Goal: Transaction & Acquisition: Purchase product/service

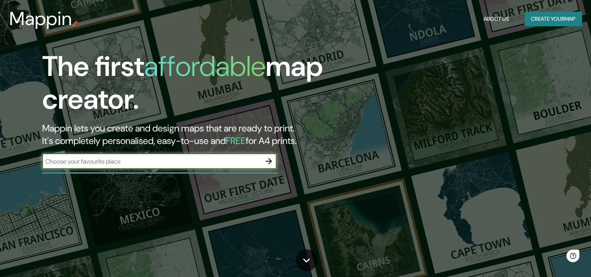
click at [221, 166] on div "​" at bounding box center [159, 161] width 234 height 16
click at [537, 20] on button "Create your map" at bounding box center [553, 19] width 57 height 14
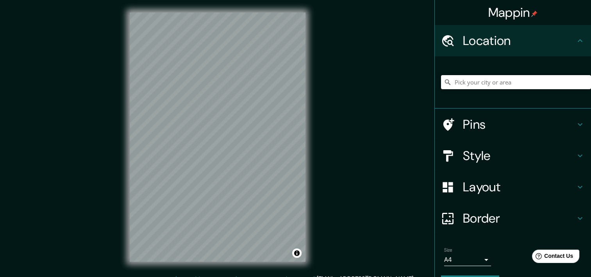
click at [471, 83] on input "Pick your city or area" at bounding box center [516, 82] width 150 height 14
type input "[GEOGRAPHIC_DATA]"
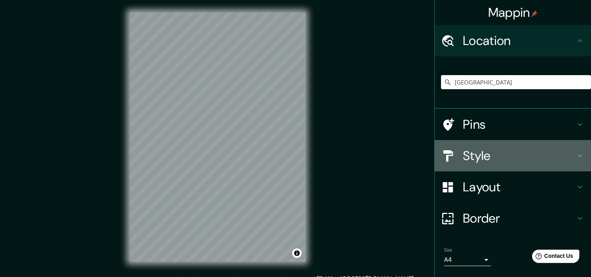
click at [463, 159] on h4 "Style" at bounding box center [519, 156] width 113 height 16
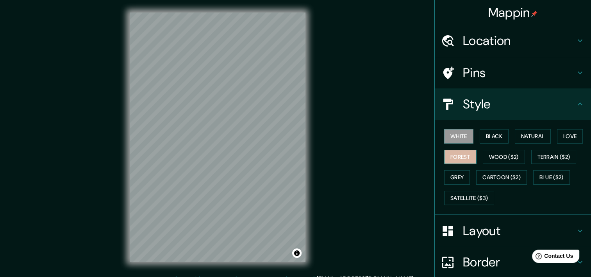
click at [456, 154] on button "Forest" at bounding box center [460, 157] width 32 height 14
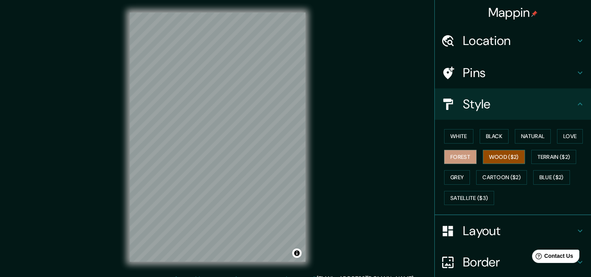
click at [491, 150] on button "Wood ($2)" at bounding box center [504, 157] width 42 height 14
click at [552, 153] on button "Terrain ($2)" at bounding box center [553, 157] width 45 height 14
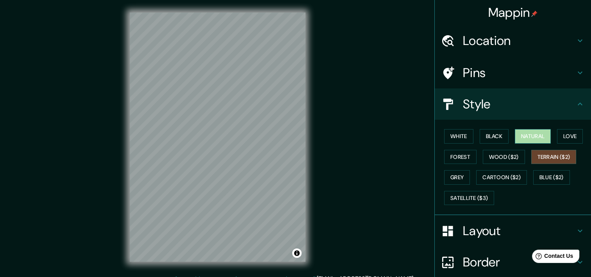
click at [532, 137] on button "Natural" at bounding box center [533, 136] width 36 height 14
click at [573, 138] on button "Love" at bounding box center [570, 136] width 26 height 14
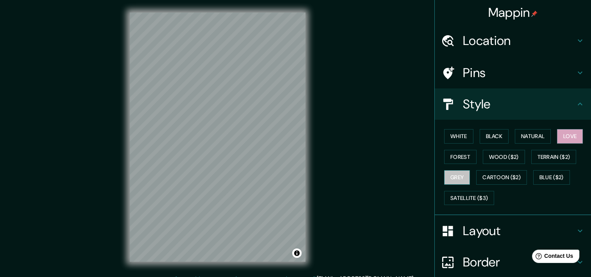
click at [445, 176] on button "Grey" at bounding box center [457, 177] width 26 height 14
click at [529, 138] on button "Natural" at bounding box center [533, 136] width 36 height 14
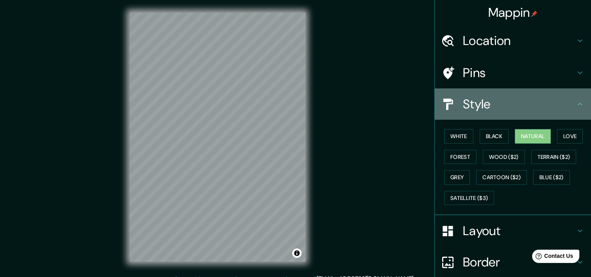
click at [542, 113] on div "Style" at bounding box center [513, 103] width 156 height 31
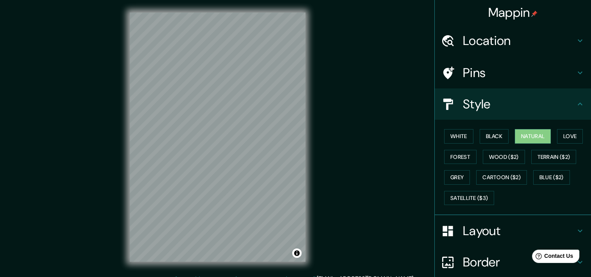
click at [495, 236] on h4 "Layout" at bounding box center [519, 231] width 113 height 16
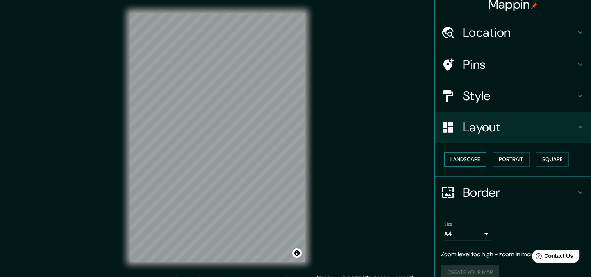
scroll to position [19, 0]
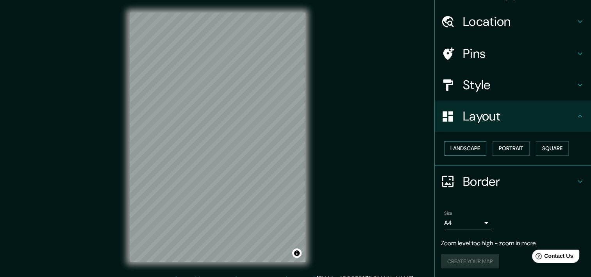
click at [472, 146] on button "Landscape" at bounding box center [465, 148] width 42 height 14
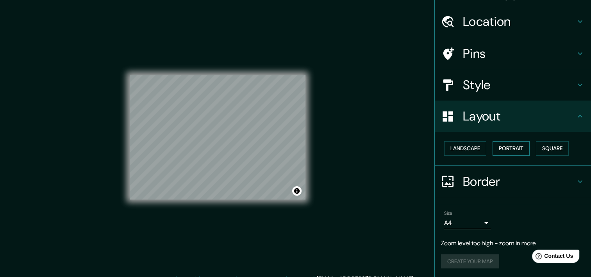
click at [509, 146] on button "Portrait" at bounding box center [511, 148] width 37 height 14
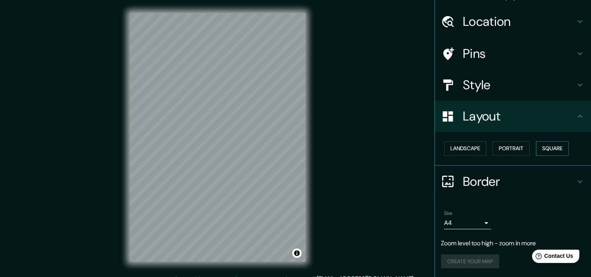
click at [545, 149] on button "Square" at bounding box center [552, 148] width 33 height 14
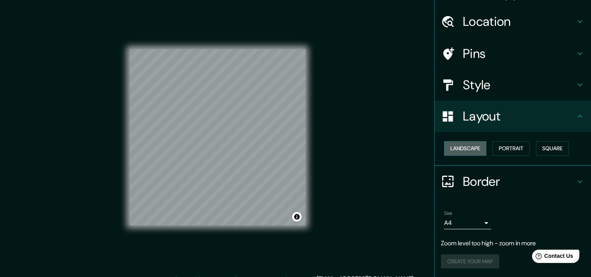
click at [466, 155] on button "Landscape" at bounding box center [465, 148] width 42 height 14
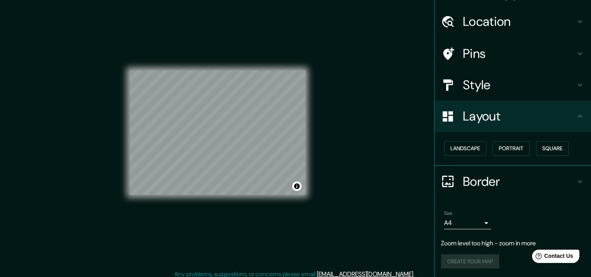
scroll to position [10, 0]
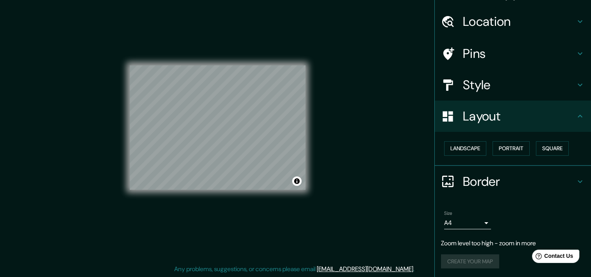
click at [477, 180] on h4 "Border" at bounding box center [519, 181] width 113 height 16
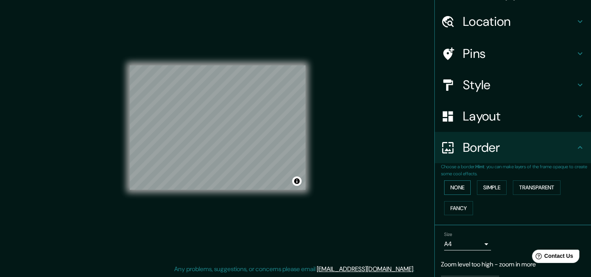
click at [447, 191] on button "None" at bounding box center [457, 187] width 27 height 14
click at [447, 205] on button "Fancy" at bounding box center [458, 208] width 29 height 14
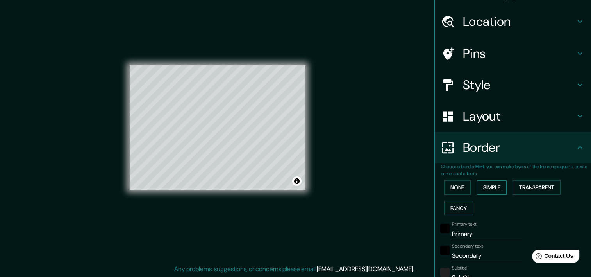
click at [480, 193] on button "Simple" at bounding box center [492, 187] width 30 height 14
click at [455, 188] on button "None" at bounding box center [457, 187] width 27 height 14
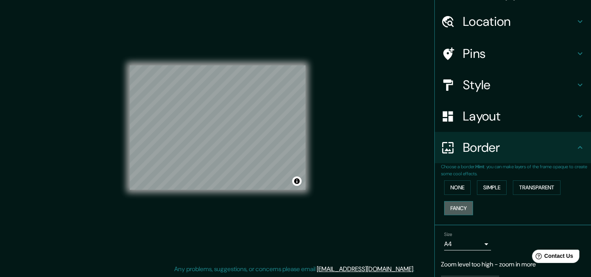
click at [449, 201] on button "Fancy" at bounding box center [458, 208] width 29 height 14
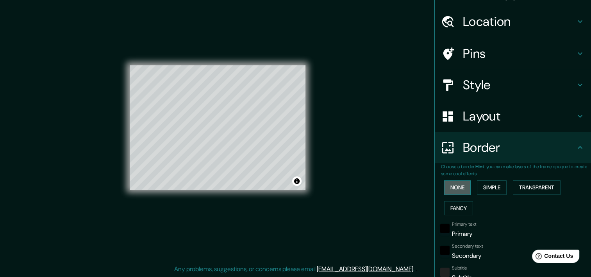
click at [449, 189] on button "None" at bounding box center [457, 187] width 27 height 14
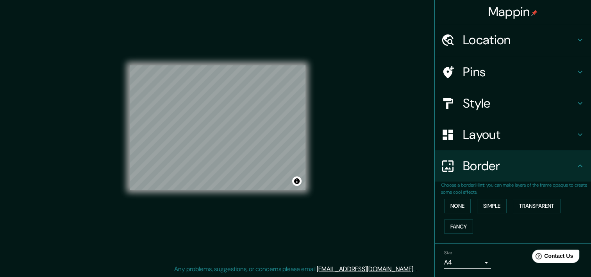
scroll to position [0, 0]
click at [472, 113] on div "Style" at bounding box center [513, 103] width 156 height 31
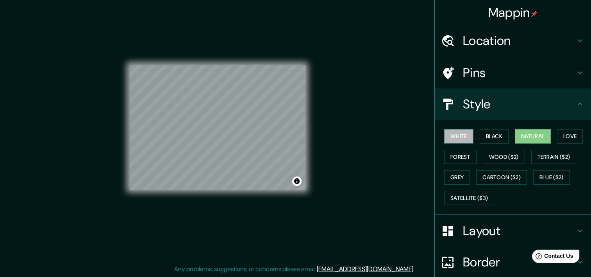
click at [463, 138] on button "White" at bounding box center [458, 136] width 29 height 14
click at [480, 136] on button "Black" at bounding box center [494, 136] width 29 height 14
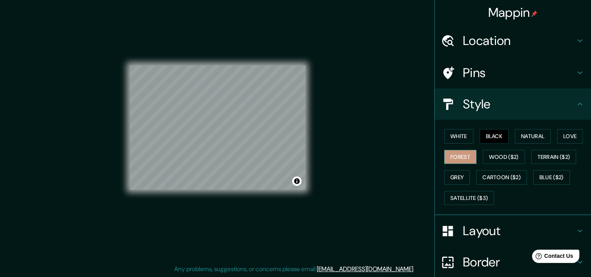
click at [463, 150] on button "Forest" at bounding box center [460, 157] width 32 height 14
click at [458, 156] on button "Forest" at bounding box center [460, 157] width 32 height 14
click at [450, 177] on button "Grey" at bounding box center [457, 177] width 26 height 14
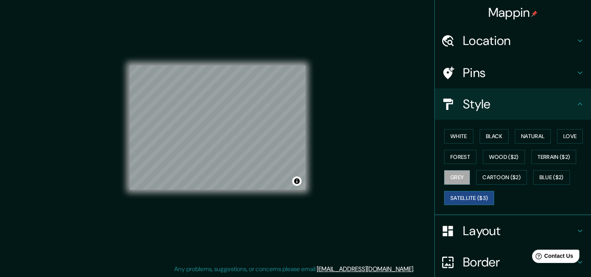
click at [450, 191] on button "Satellite ($3)" at bounding box center [469, 198] width 50 height 14
click at [488, 173] on button "Cartoon ($2)" at bounding box center [501, 177] width 51 height 14
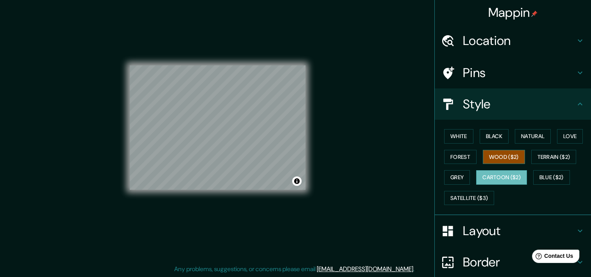
click at [502, 152] on button "Wood ($2)" at bounding box center [504, 157] width 42 height 14
click at [550, 155] on button "Terrain ($2)" at bounding box center [553, 157] width 45 height 14
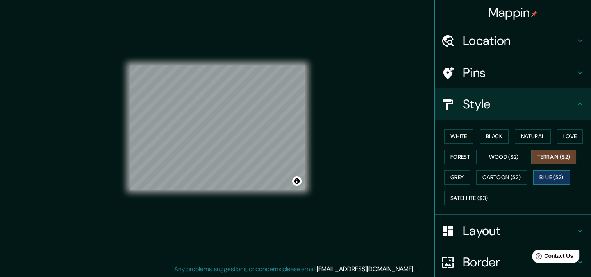
click at [553, 171] on button "Blue ($2)" at bounding box center [551, 177] width 37 height 14
click at [561, 136] on button "Love" at bounding box center [570, 136] width 26 height 14
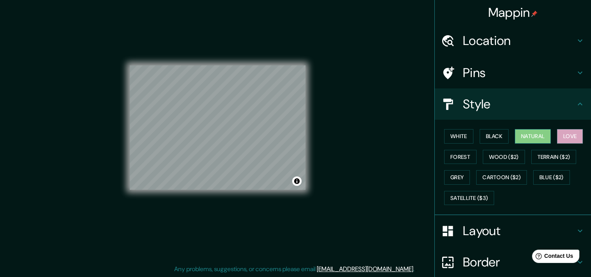
click at [535, 136] on button "Natural" at bounding box center [533, 136] width 36 height 14
click at [505, 136] on div "White Black Natural Love Forest Wood ($2) Terrain ($2) Grey Cartoon ($2) Blue (…" at bounding box center [516, 167] width 150 height 82
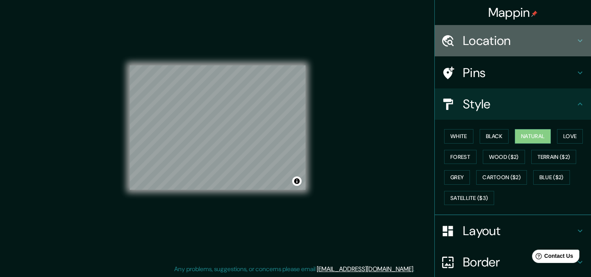
click at [502, 43] on h4 "Location" at bounding box center [519, 41] width 113 height 16
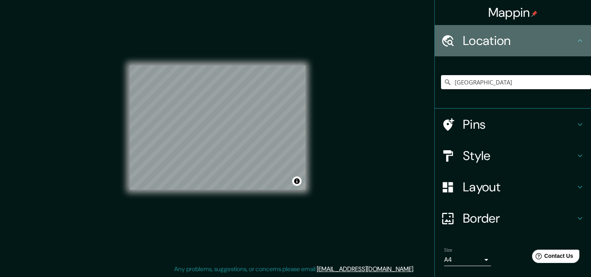
click at [501, 41] on h4 "Location" at bounding box center [519, 41] width 113 height 16
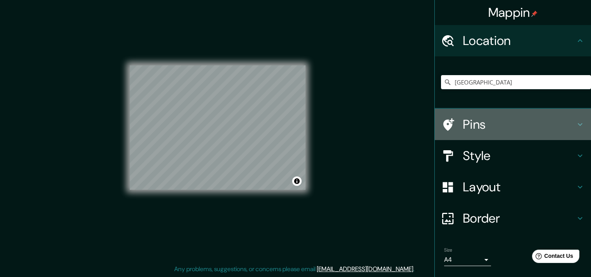
click at [495, 130] on h4 "Pins" at bounding box center [519, 124] width 113 height 16
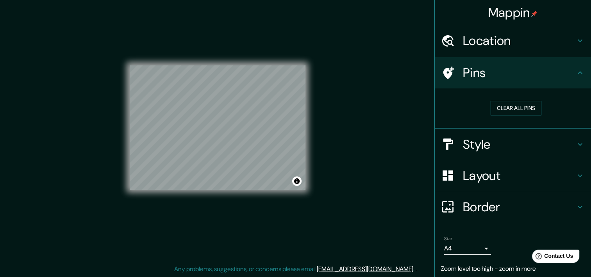
click at [508, 103] on button "Clear all pins" at bounding box center [516, 108] width 51 height 14
click at [507, 109] on button "Clear all pins" at bounding box center [516, 108] width 51 height 14
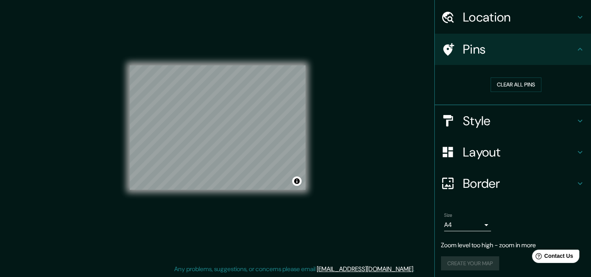
scroll to position [25, 0]
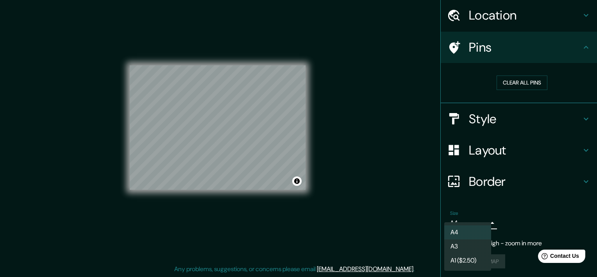
click at [461, 216] on body "Mappin Location [GEOGRAPHIC_DATA] [GEOGRAPHIC_DATA] [GEOGRAPHIC_DATA] [GEOGRAPH…" at bounding box center [298, 128] width 597 height 277
click at [464, 231] on li "A4" at bounding box center [467, 232] width 47 height 14
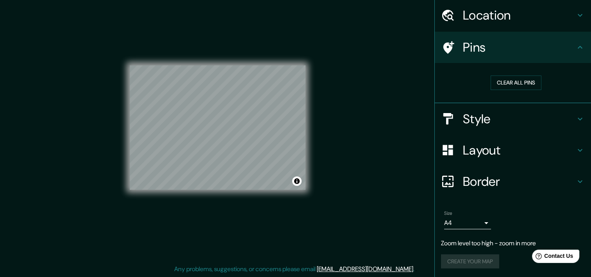
click at [473, 256] on div "Create your map" at bounding box center [513, 261] width 144 height 14
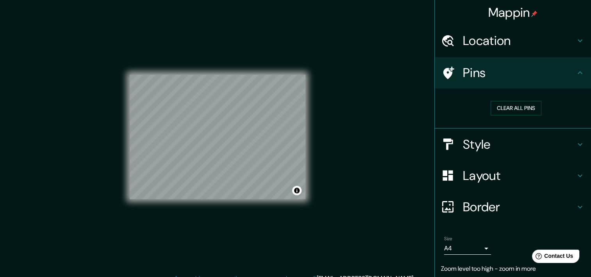
scroll to position [0, 0]
click at [555, 71] on h4 "Pins" at bounding box center [519, 73] width 113 height 16
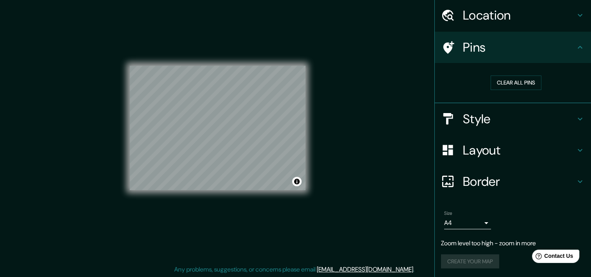
scroll to position [10, 0]
click at [468, 261] on div "Create your map" at bounding box center [513, 261] width 144 height 14
click at [470, 259] on div "Create your map" at bounding box center [513, 261] width 144 height 14
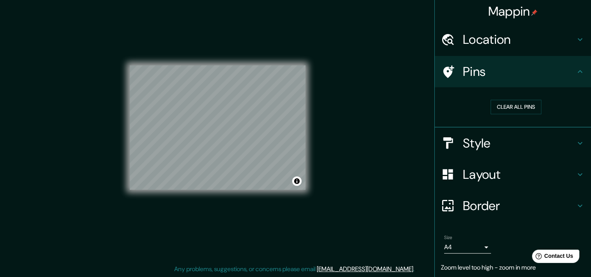
scroll to position [0, 0]
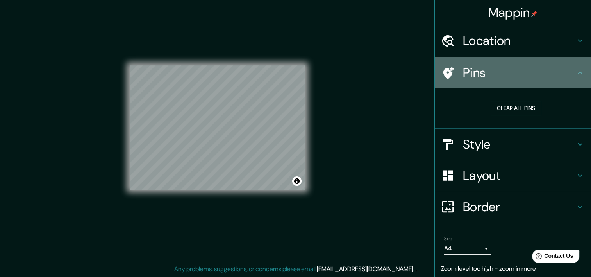
click at [568, 77] on h4 "Pins" at bounding box center [519, 73] width 113 height 16
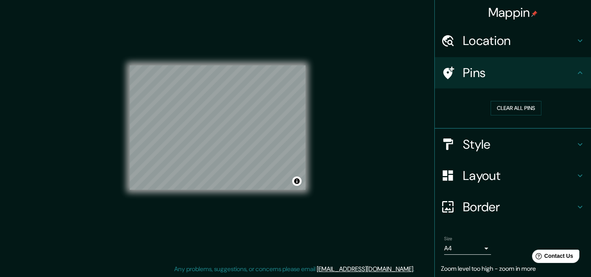
click at [575, 73] on icon at bounding box center [579, 72] width 9 height 9
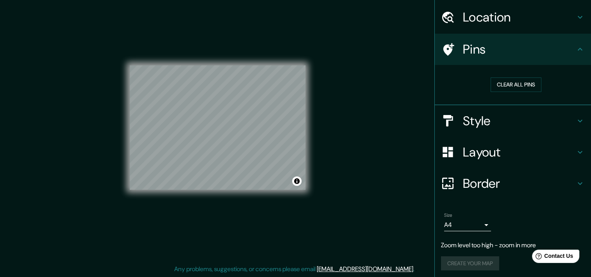
scroll to position [25, 0]
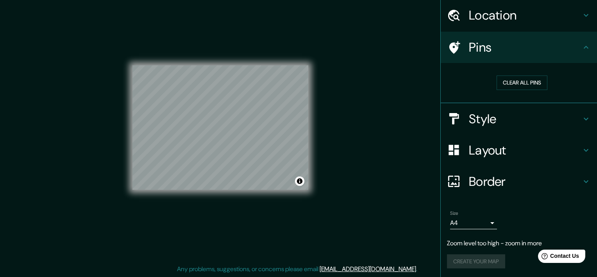
click at [482, 222] on body "Mappin Location [GEOGRAPHIC_DATA] [GEOGRAPHIC_DATA] [GEOGRAPHIC_DATA] [GEOGRAPH…" at bounding box center [298, 128] width 597 height 277
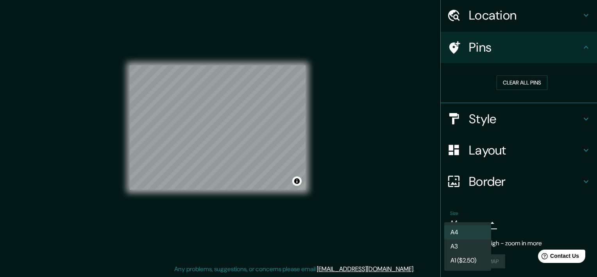
click at [500, 204] on div at bounding box center [298, 138] width 597 height 277
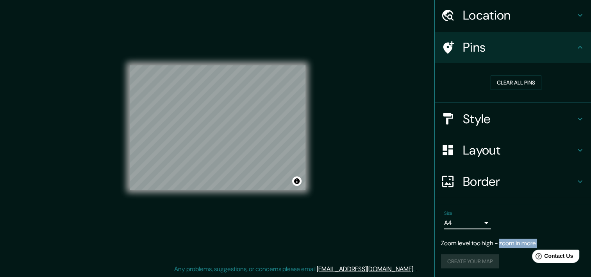
drag, startPoint x: 499, startPoint y: 244, endPoint x: 499, endPoint y: 255, distance: 11.3
click at [499, 255] on div "Size A4 single Zoom level too high - zoom in more Create your map" at bounding box center [513, 241] width 144 height 68
drag, startPoint x: 499, startPoint y: 255, endPoint x: 464, endPoint y: 246, distance: 36.0
click at [464, 245] on p "Zoom level too high - zoom in more" at bounding box center [513, 242] width 144 height 9
click at [461, 255] on div "Create your map" at bounding box center [513, 261] width 144 height 14
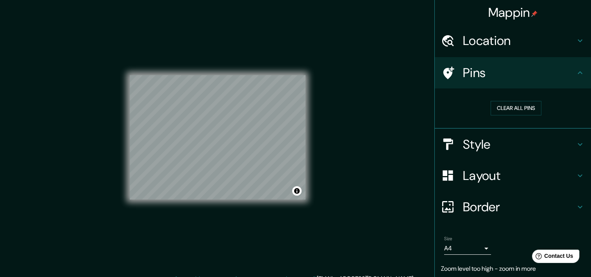
scroll to position [0, 0]
click at [561, 61] on div "Pins" at bounding box center [513, 72] width 156 height 31
click at [575, 44] on icon at bounding box center [579, 40] width 9 height 9
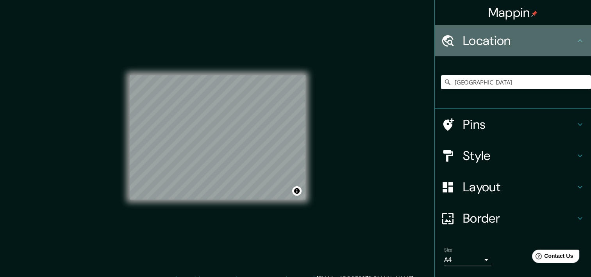
click at [575, 44] on icon at bounding box center [579, 40] width 9 height 9
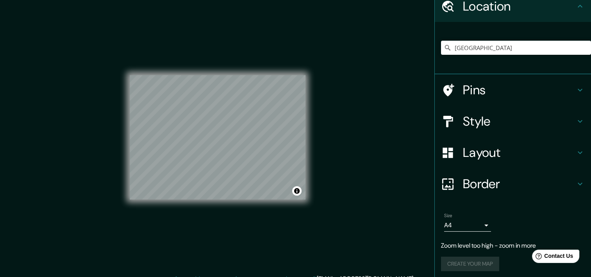
scroll to position [38, 0]
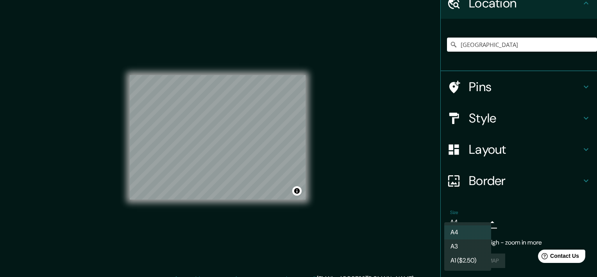
click at [477, 225] on body "Mappin Location [GEOGRAPHIC_DATA] [GEOGRAPHIC_DATA] [GEOGRAPHIC_DATA] [GEOGRAPH…" at bounding box center [298, 138] width 597 height 277
drag, startPoint x: 468, startPoint y: 246, endPoint x: 473, endPoint y: 238, distance: 10.7
click at [468, 246] on li "A3" at bounding box center [467, 246] width 47 height 14
click at [475, 225] on body "Mappin Location [GEOGRAPHIC_DATA] [GEOGRAPHIC_DATA] [GEOGRAPHIC_DATA] [GEOGRAPH…" at bounding box center [298, 138] width 597 height 277
click at [468, 231] on li "A4" at bounding box center [467, 232] width 47 height 14
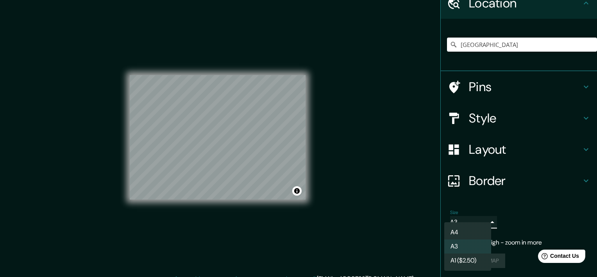
type input "single"
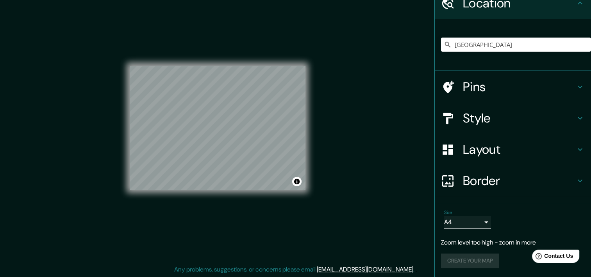
scroll to position [10, 0]
click at [295, 180] on button "Toggle attribution" at bounding box center [296, 180] width 9 height 9
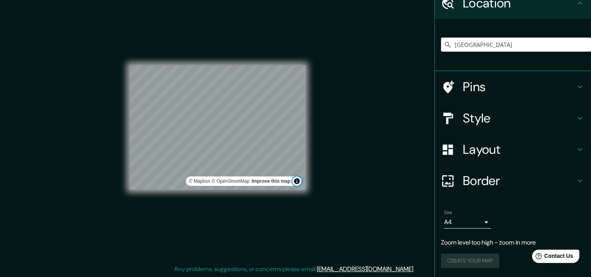
click at [297, 179] on button "Toggle attribution" at bounding box center [296, 180] width 9 height 9
click at [476, 258] on div "Create your map" at bounding box center [513, 260] width 144 height 14
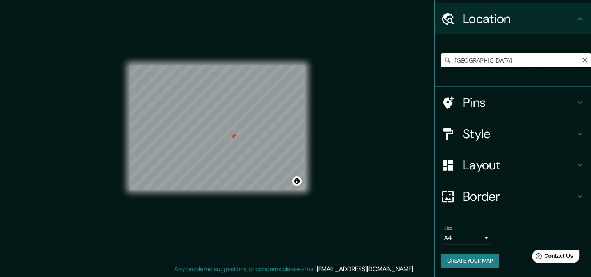
click at [472, 59] on input "[GEOGRAPHIC_DATA]" at bounding box center [516, 60] width 150 height 14
click at [493, 111] on div "Pins" at bounding box center [513, 102] width 156 height 31
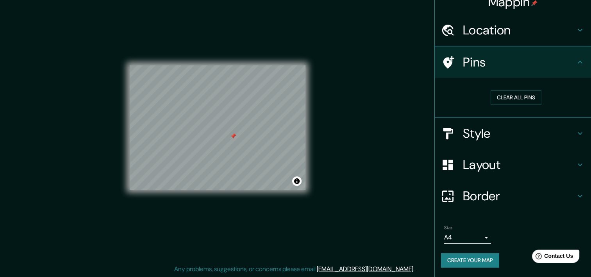
scroll to position [10, 0]
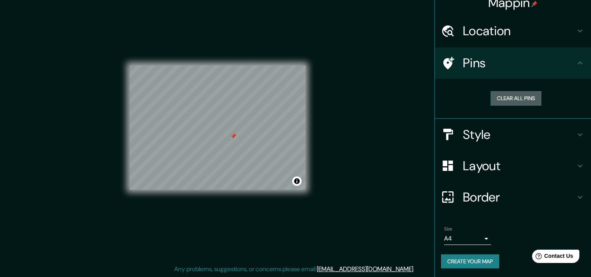
click at [506, 98] on button "Clear all pins" at bounding box center [516, 98] width 51 height 14
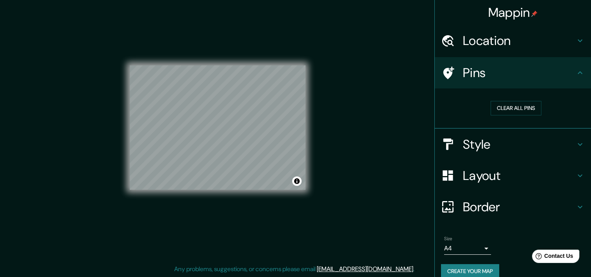
scroll to position [0, 0]
click at [489, 38] on h4 "Location" at bounding box center [519, 41] width 113 height 16
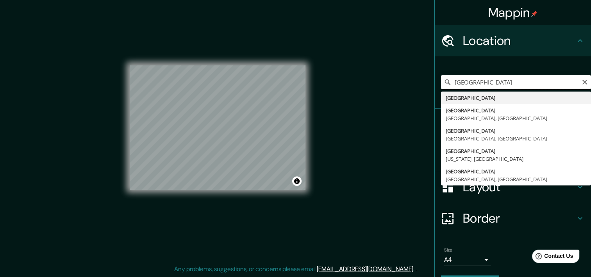
click at [493, 86] on input "[GEOGRAPHIC_DATA]" at bounding box center [516, 82] width 150 height 14
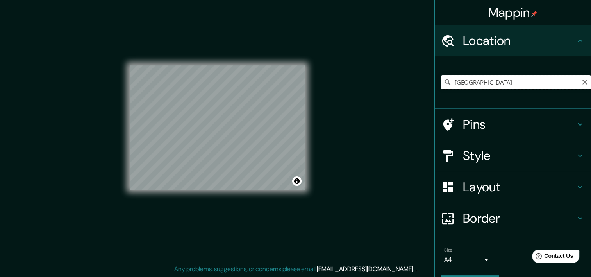
click at [480, 82] on input "[GEOGRAPHIC_DATA]" at bounding box center [516, 82] width 150 height 14
click at [474, 87] on input "[GEOGRAPHIC_DATA]" at bounding box center [516, 82] width 150 height 14
click at [476, 83] on input "[GEOGRAPHIC_DATA]" at bounding box center [516, 82] width 150 height 14
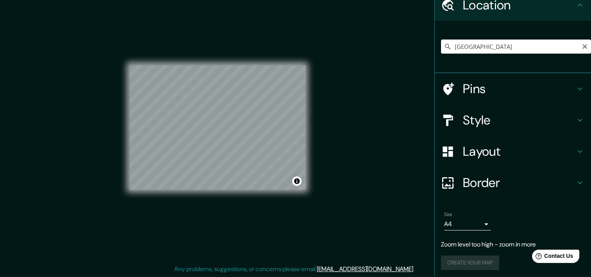
scroll to position [38, 0]
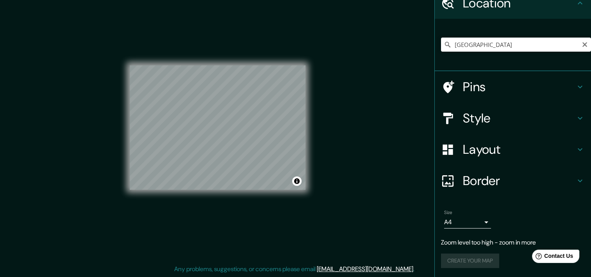
click at [489, 86] on h4 "Pins" at bounding box center [519, 87] width 113 height 16
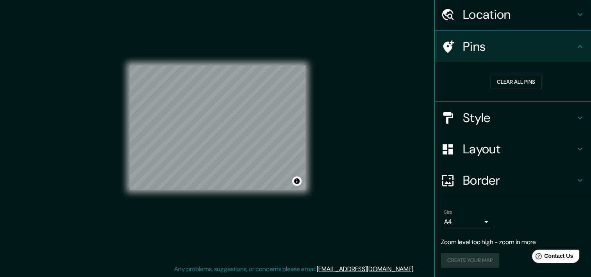
scroll to position [25, 0]
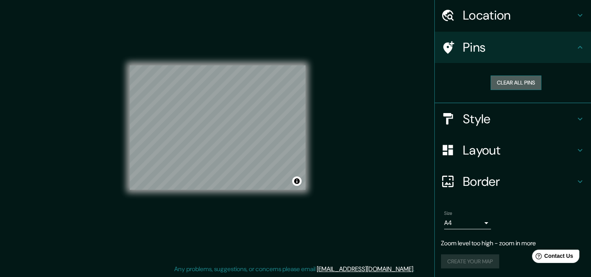
click at [504, 84] on button "Clear all pins" at bounding box center [516, 82] width 51 height 14
click at [513, 84] on button "Clear all pins" at bounding box center [516, 82] width 51 height 14
click at [473, 264] on div "Create your map" at bounding box center [513, 261] width 144 height 14
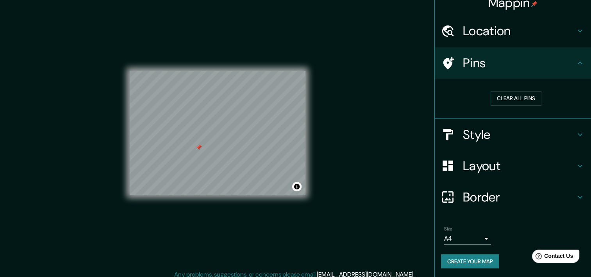
scroll to position [0, 0]
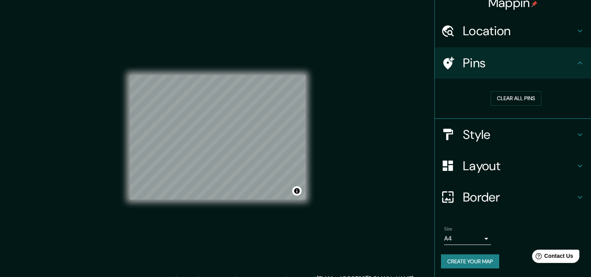
click at [486, 36] on h4 "Location" at bounding box center [519, 31] width 113 height 16
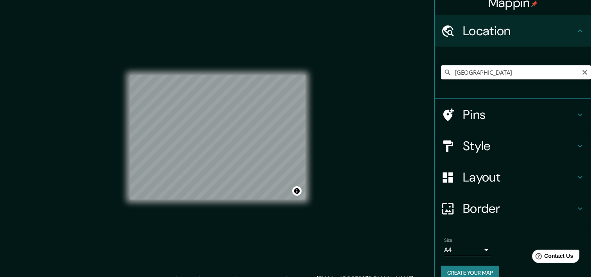
click at [464, 72] on input "[GEOGRAPHIC_DATA]" at bounding box center [516, 72] width 150 height 14
click at [463, 73] on input "[GEOGRAPHIC_DATA]" at bounding box center [516, 72] width 150 height 14
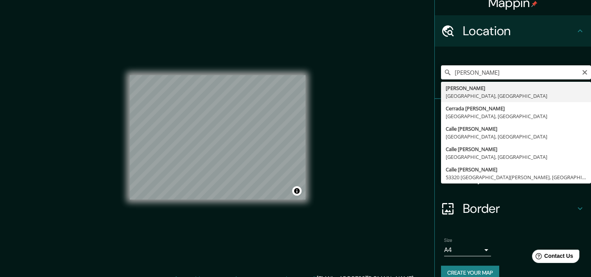
type input "[PERSON_NAME], [GEOGRAPHIC_DATA], [GEOGRAPHIC_DATA]"
